Goal: Task Accomplishment & Management: Manage account settings

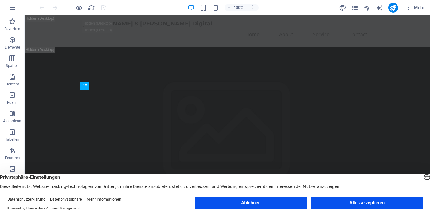
click at [240, 206] on button "Ablehnen" at bounding box center [250, 203] width 111 height 12
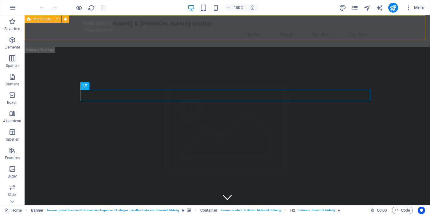
click at [42, 23] on div "Menüleiste" at bounding box center [49, 19] width 49 height 8
click at [45, 20] on span "Menüleiste" at bounding box center [42, 19] width 18 height 4
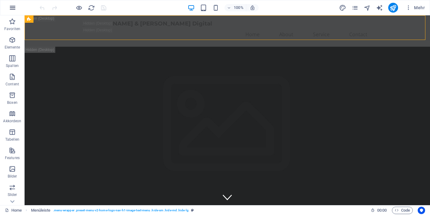
click at [16, 9] on button "button" at bounding box center [12, 7] width 15 height 15
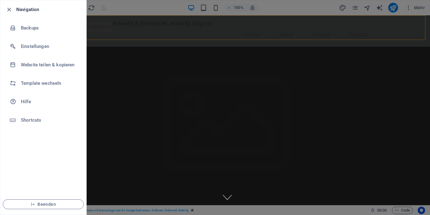
click at [200, 38] on div at bounding box center [215, 107] width 430 height 215
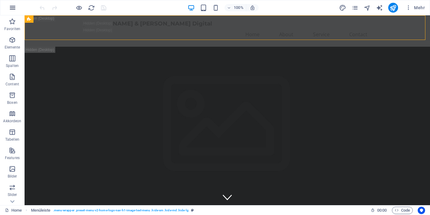
click at [12, 10] on icon "button" at bounding box center [12, 7] width 7 height 7
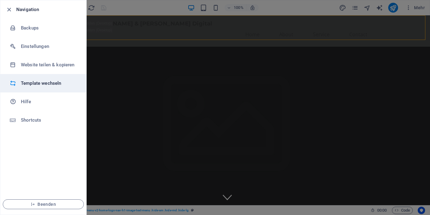
click at [47, 82] on h6 "Template wechseln" at bounding box center [49, 83] width 57 height 7
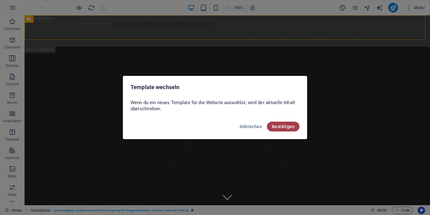
click at [283, 127] on span "Bestätigen" at bounding box center [283, 126] width 23 height 5
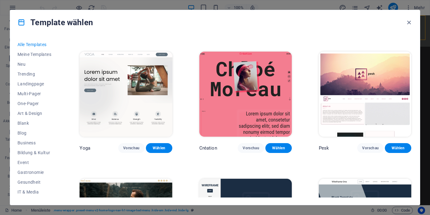
scroll to position [2046, 0]
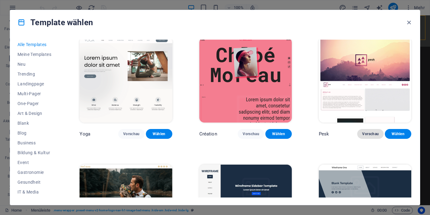
click at [368, 129] on button "Vorschau" at bounding box center [370, 134] width 26 height 10
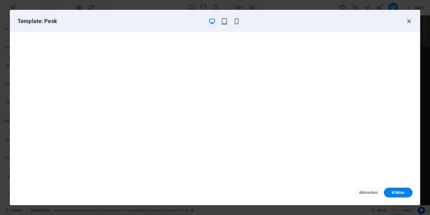
click at [409, 22] on icon "button" at bounding box center [409, 21] width 7 height 7
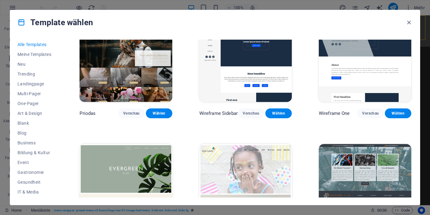
scroll to position [2198, 0]
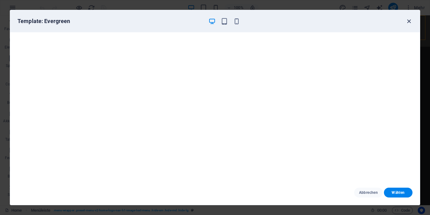
click at [408, 22] on icon "button" at bounding box center [409, 21] width 7 height 7
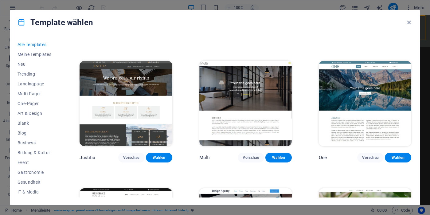
scroll to position [5217, 0]
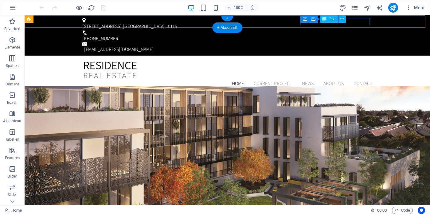
click at [364, 46] on div "[EMAIL_ADDRESS][DOMAIN_NAME]" at bounding box center [228, 49] width 288 height 7
click at [354, 46] on div "[EMAIL_ADDRESS][DOMAIN_NAME]" at bounding box center [228, 49] width 288 height 7
click at [257, 23] on div "Musterstraße 1 , Berlin 10115 +49 30 123456 info@engelvoelkersdigital.com" at bounding box center [228, 35] width 406 height 40
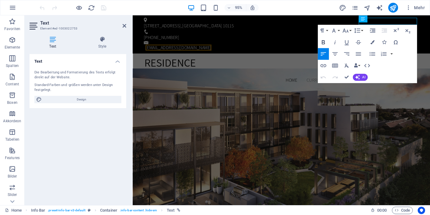
click at [323, 44] on icon "button" at bounding box center [323, 42] width 3 height 4
click at [381, 20] on span "Text" at bounding box center [381, 18] width 6 height 3
click at [397, 22] on div "Container Text" at bounding box center [378, 18] width 39 height 7
click at [395, 22] on div "Container Text" at bounding box center [378, 18] width 39 height 7
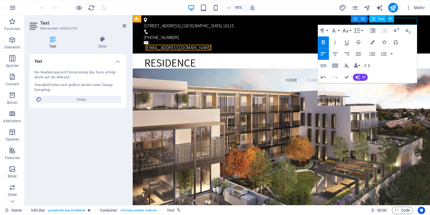
click at [377, 21] on div "Text" at bounding box center [378, 18] width 18 height 7
click at [322, 13] on div "95% Mehr" at bounding box center [215, 7] width 430 height 15
click at [364, 77] on span "AI" at bounding box center [363, 77] width 3 height 3
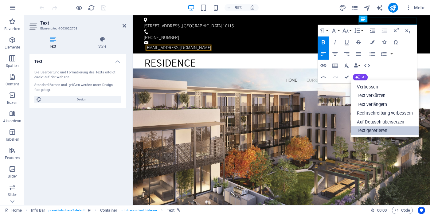
click at [379, 132] on link "Text generieren" at bounding box center [385, 130] width 68 height 9
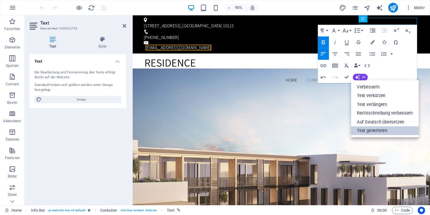
select select "English"
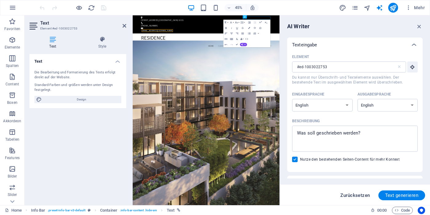
click at [347, 195] on span "Zurücksetzen" at bounding box center [354, 195] width 29 height 5
type textarea "x"
type input "100"
type textarea "x"
click at [363, 196] on span "Zurücksetzen" at bounding box center [354, 195] width 29 height 5
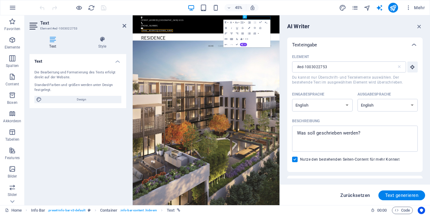
click at [363, 196] on span "Zurücksetzen" at bounding box center [354, 195] width 29 height 5
type textarea "x"
click at [363, 196] on span "Zurücksetzen" at bounding box center [354, 195] width 29 height 5
type textarea "x"
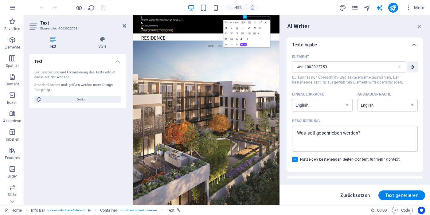
type textarea "x"
click at [420, 26] on icon "button" at bounding box center [419, 26] width 7 height 7
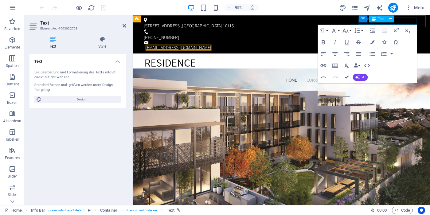
click at [216, 46] on link "​ info@engelvoelkersdigital.com" at bounding box center [180, 49] width 69 height 6
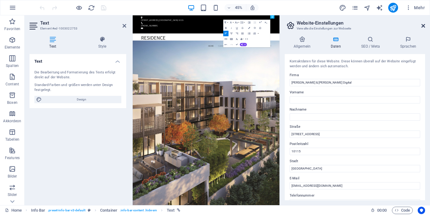
click at [425, 26] on icon at bounding box center [424, 25] width 4 height 5
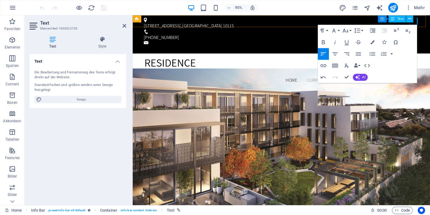
click at [403, 20] on span "Text" at bounding box center [400, 18] width 6 height 3
click at [346, 32] on icon "button" at bounding box center [346, 31] width 6 height 4
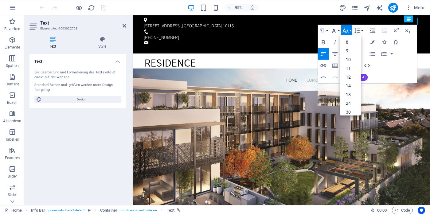
click at [335, 30] on icon "button" at bounding box center [333, 30] width 7 height 7
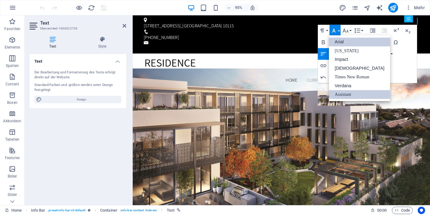
click at [348, 45] on link "Arial" at bounding box center [359, 41] width 61 height 9
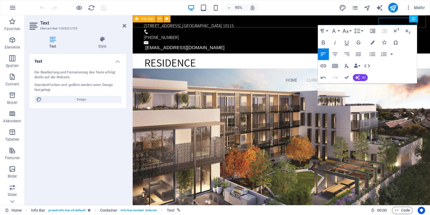
click at [329, 21] on div "Musterstraße 1 , Berlin 10115 +49 30 123456 info@euvdigital.de" at bounding box center [289, 35] width 313 height 40
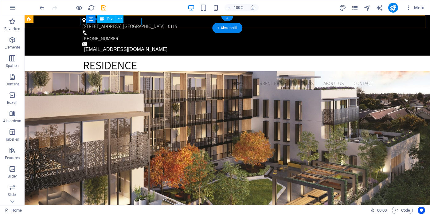
click at [137, 23] on div "Musterstraße 1 , Berlin 10115" at bounding box center [226, 26] width 288 height 7
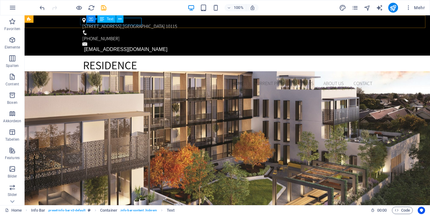
click at [110, 23] on div "Container Text" at bounding box center [106, 19] width 41 height 8
click at [119, 20] on icon at bounding box center [119, 19] width 3 height 6
click at [129, 23] on div "Musterstraße 1 , Berlin 10115" at bounding box center [226, 26] width 288 height 7
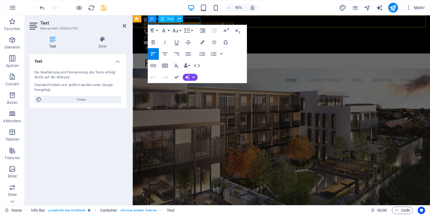
click at [228, 23] on span "10115" at bounding box center [233, 26] width 11 height 6
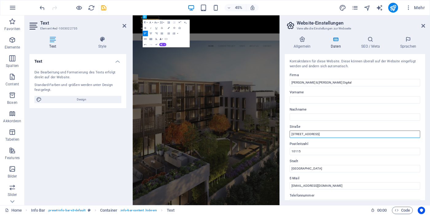
click at [347, 135] on input "[STREET_ADDRESS]" at bounding box center [355, 134] width 131 height 7
type input "M"
type input "Vancouverstraße 2a"
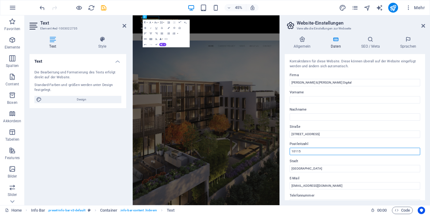
click at [353, 154] on input "10115" at bounding box center [355, 151] width 131 height 7
type input "1"
type input "20457"
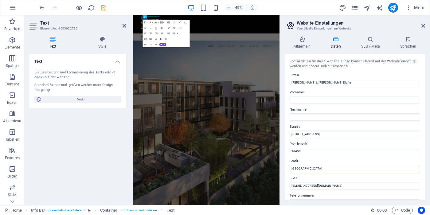
click at [348, 169] on input "[GEOGRAPHIC_DATA]" at bounding box center [355, 168] width 131 height 7
type input "B"
type input "Hamburg"
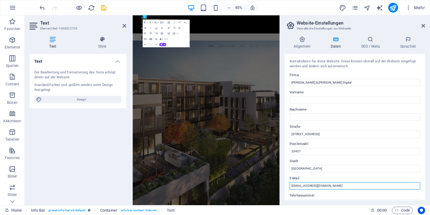
click at [364, 186] on input "[EMAIL_ADDRESS][DOMAIN_NAME]" at bounding box center [355, 185] width 131 height 7
type input "i"
type input "e"
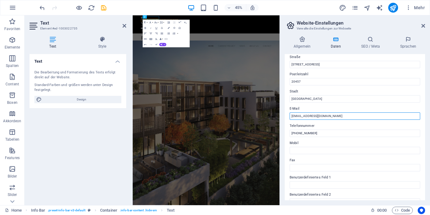
scroll to position [72, 0]
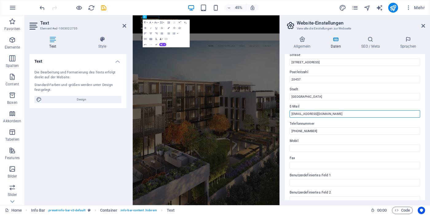
type input "info@euvdigital.de"
